Goal: Find specific page/section: Find specific page/section

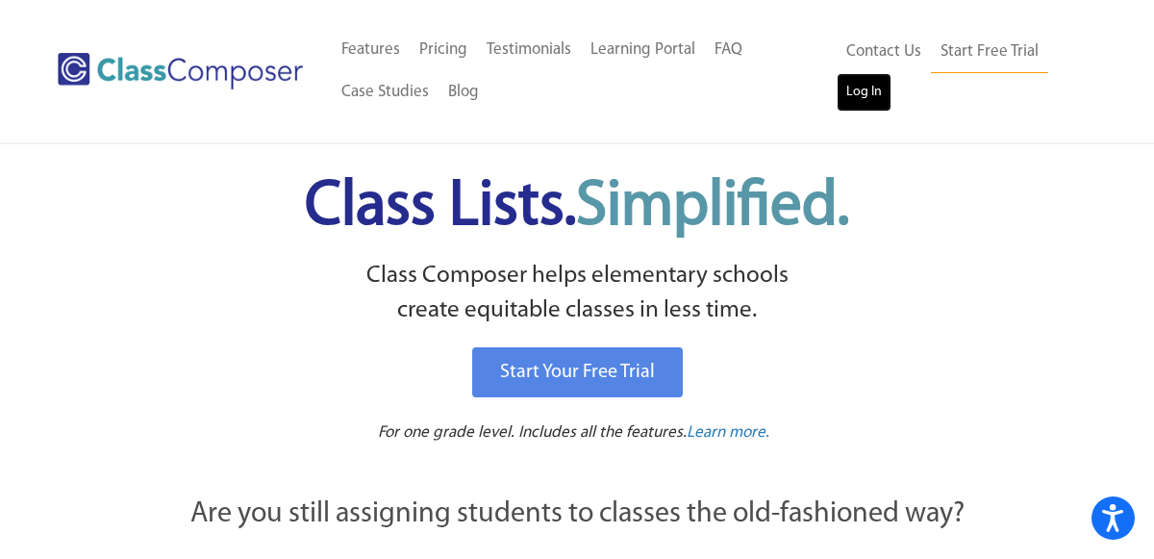
click at [858, 97] on link "Log In" at bounding box center [864, 92] width 55 height 38
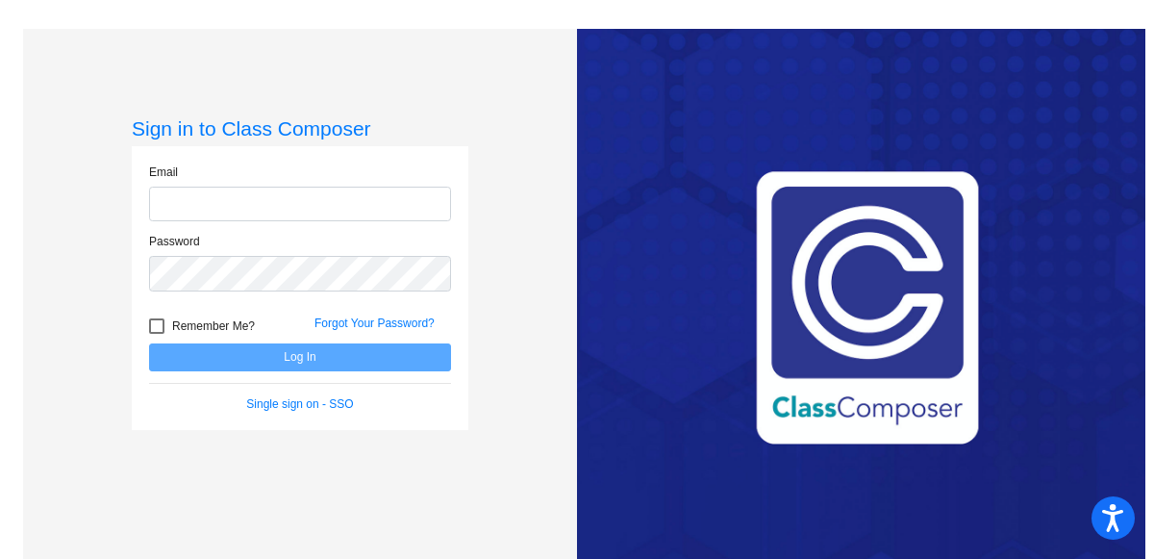
click at [329, 211] on input "email" at bounding box center [300, 205] width 302 height 36
type input "eahrens@montevideoschools.org"
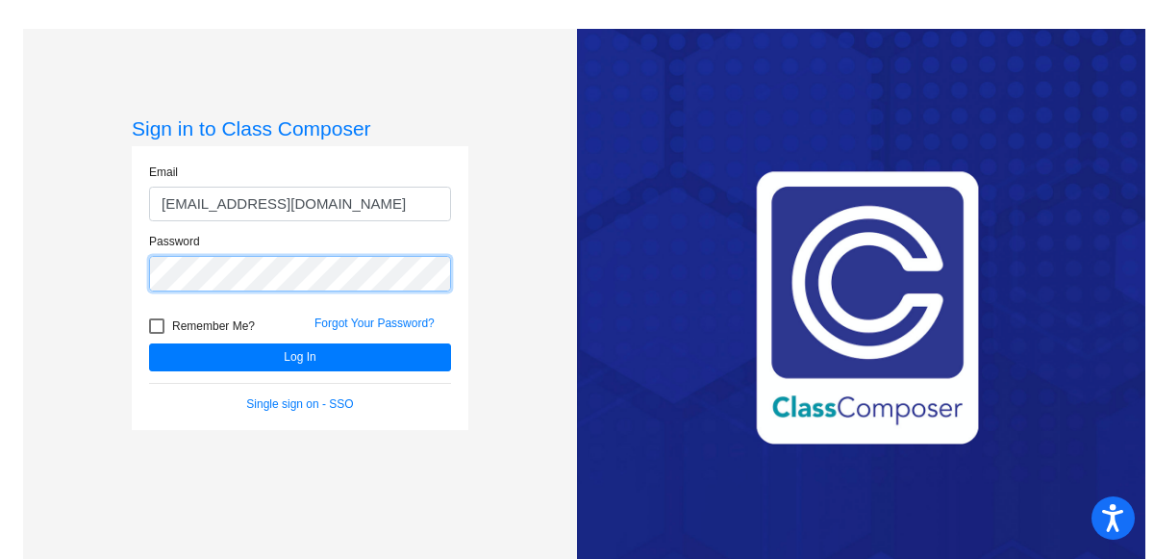
click at [149, 343] on button "Log In" at bounding box center [300, 357] width 302 height 28
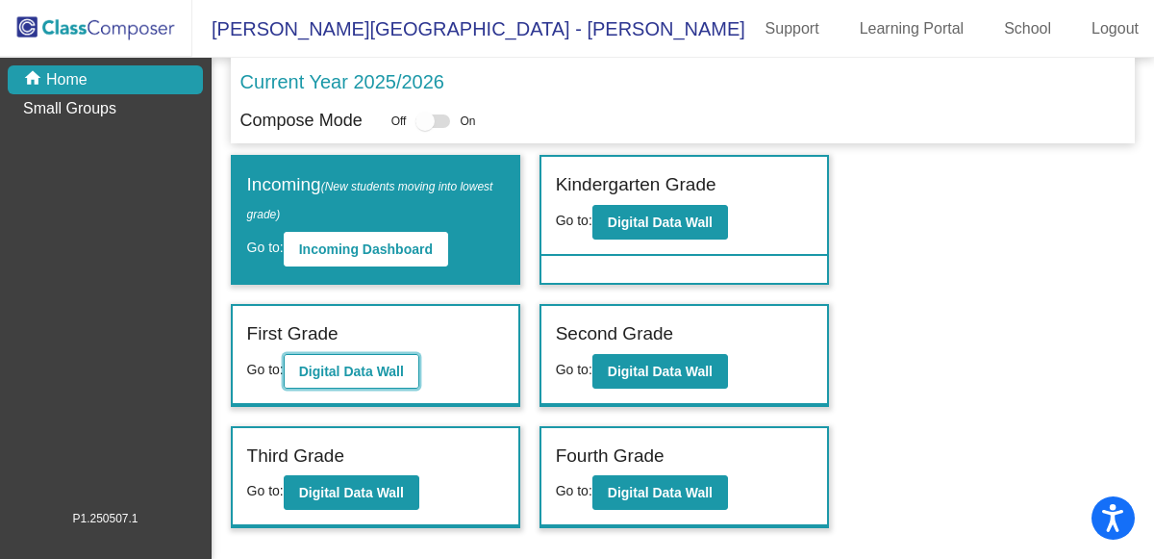
click at [348, 363] on b "Digital Data Wall" at bounding box center [351, 370] width 105 height 15
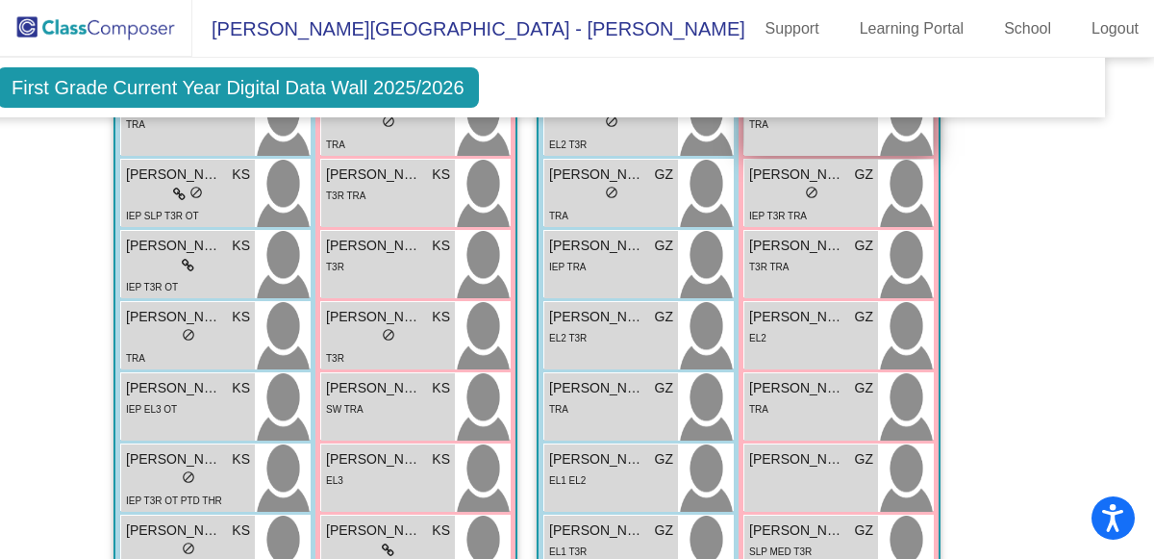
scroll to position [1630, 40]
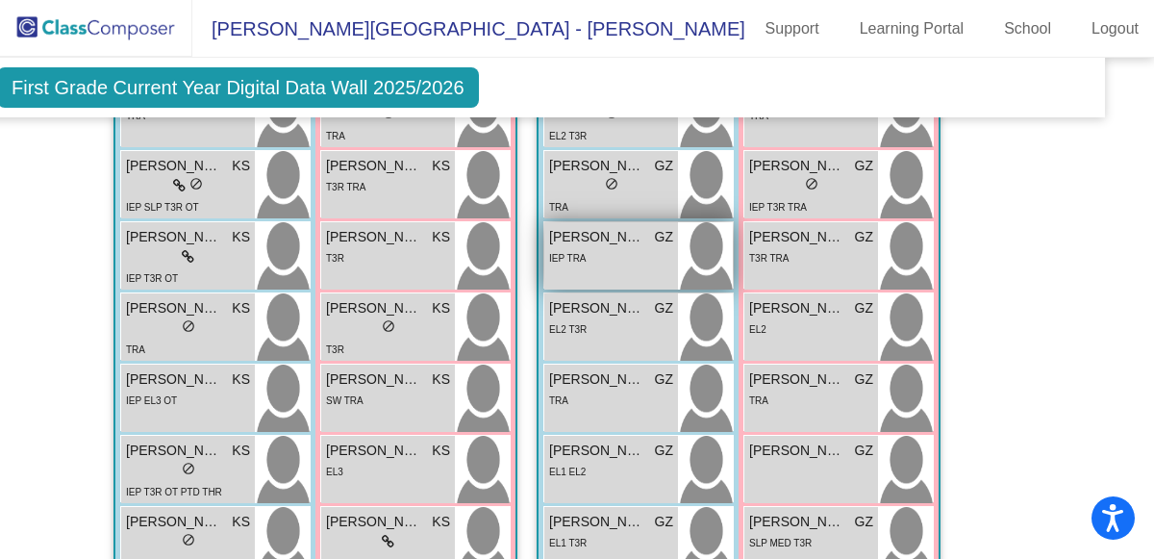
click at [625, 252] on div "IEP TRA" at bounding box center [611, 257] width 124 height 20
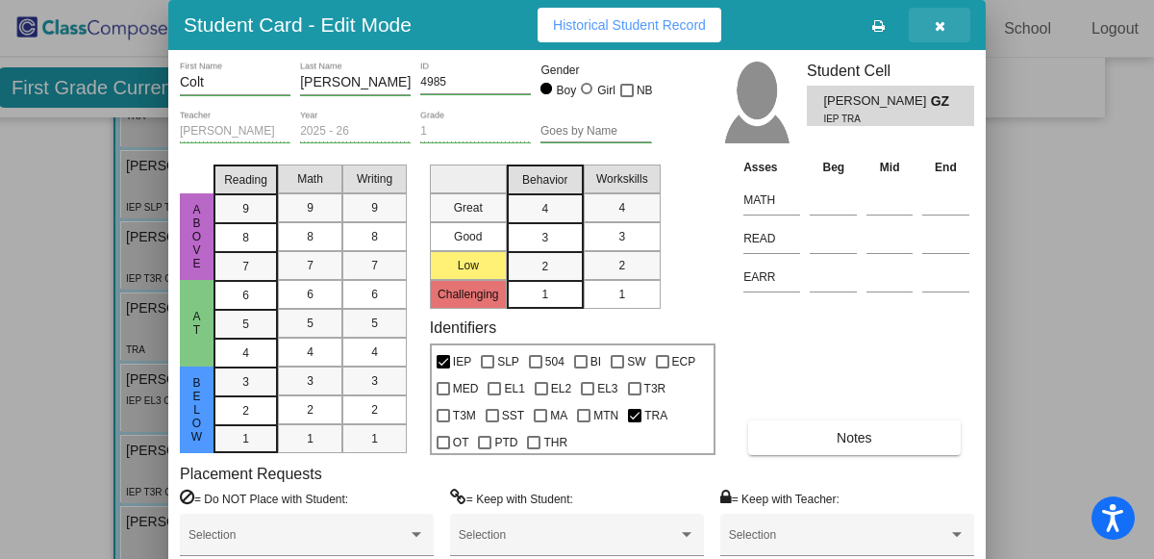
click at [938, 29] on icon "button" at bounding box center [940, 25] width 11 height 13
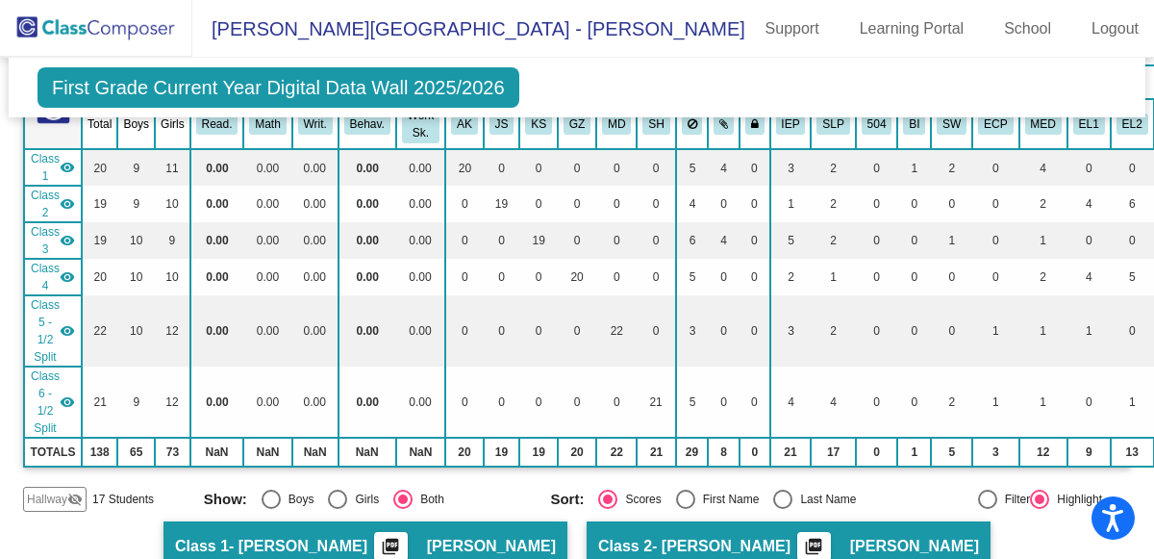
scroll to position [205, 0]
